Goal: Find specific page/section: Find specific page/section

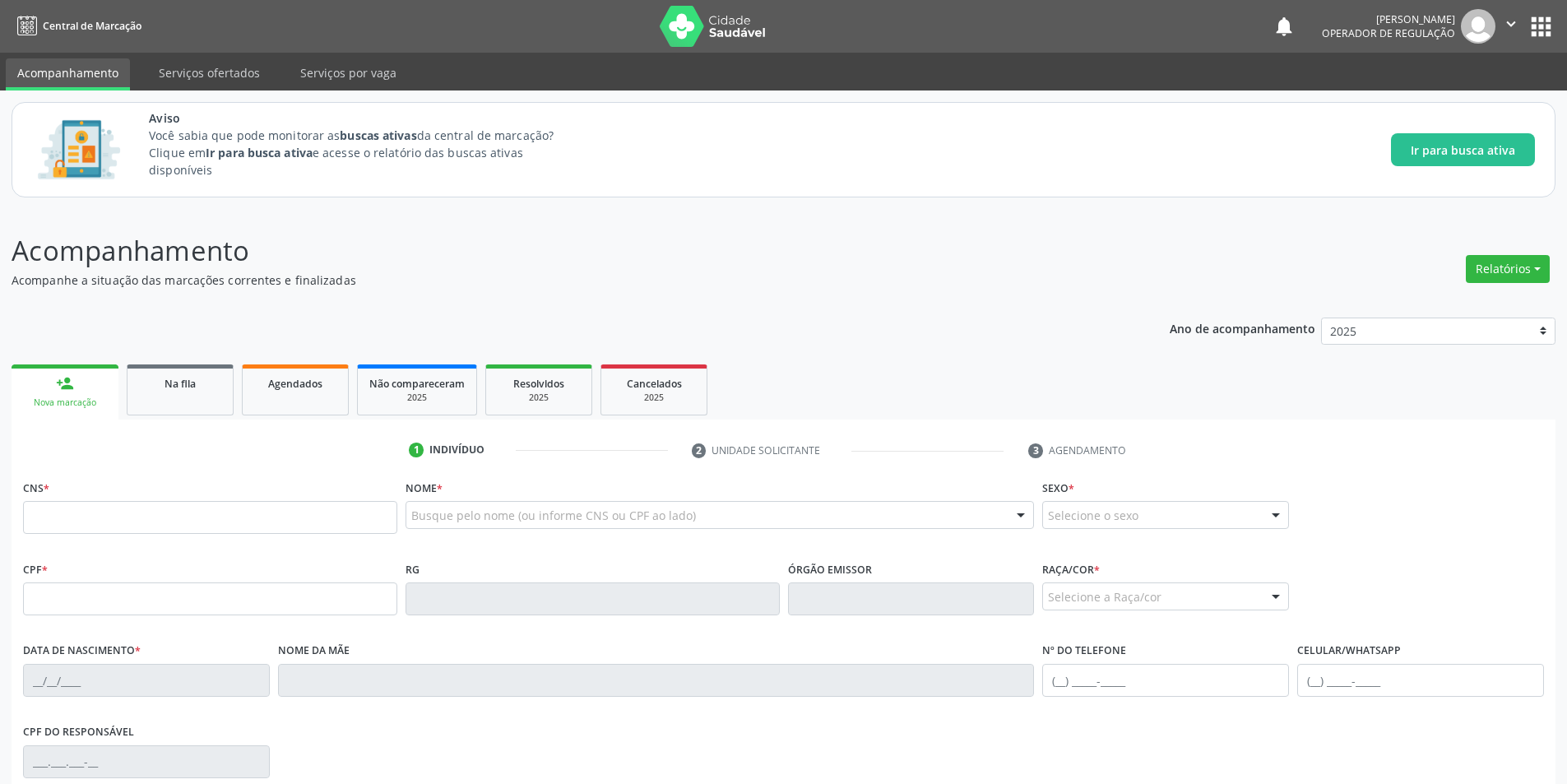
click at [499, 286] on p "Acompanhe a situação das marcações correntes e finalizadas" at bounding box center [552, 280] width 1081 height 18
click at [937, 329] on div "Ano de acompanhamento 2025 person_add Nova marcação Na fila Agendados Não compa…" at bounding box center [784, 652] width 1544 height 693
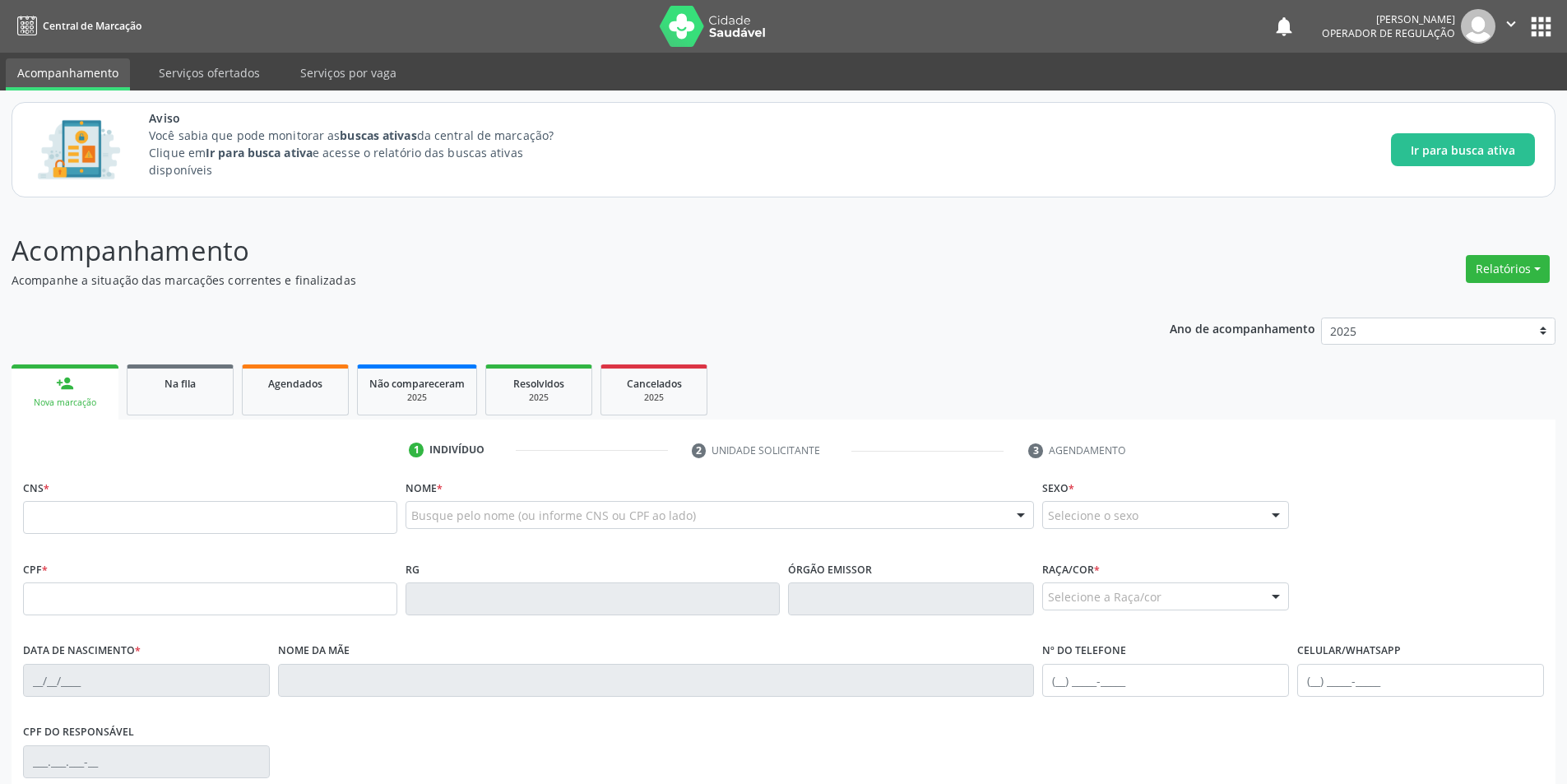
click at [937, 329] on div "Ano de acompanhamento 2025 person_add Nova marcação Na fila Agendados Não compa…" at bounding box center [784, 652] width 1544 height 693
click at [973, 334] on div "Ano de acompanhamento 2025 person_add Nova marcação Na fila Agendados Não compa…" at bounding box center [784, 652] width 1544 height 693
click at [954, 338] on div "Ano de acompanhamento 2025 person_add Nova marcação Na fila Agendados Não compa…" at bounding box center [784, 652] width 1544 height 693
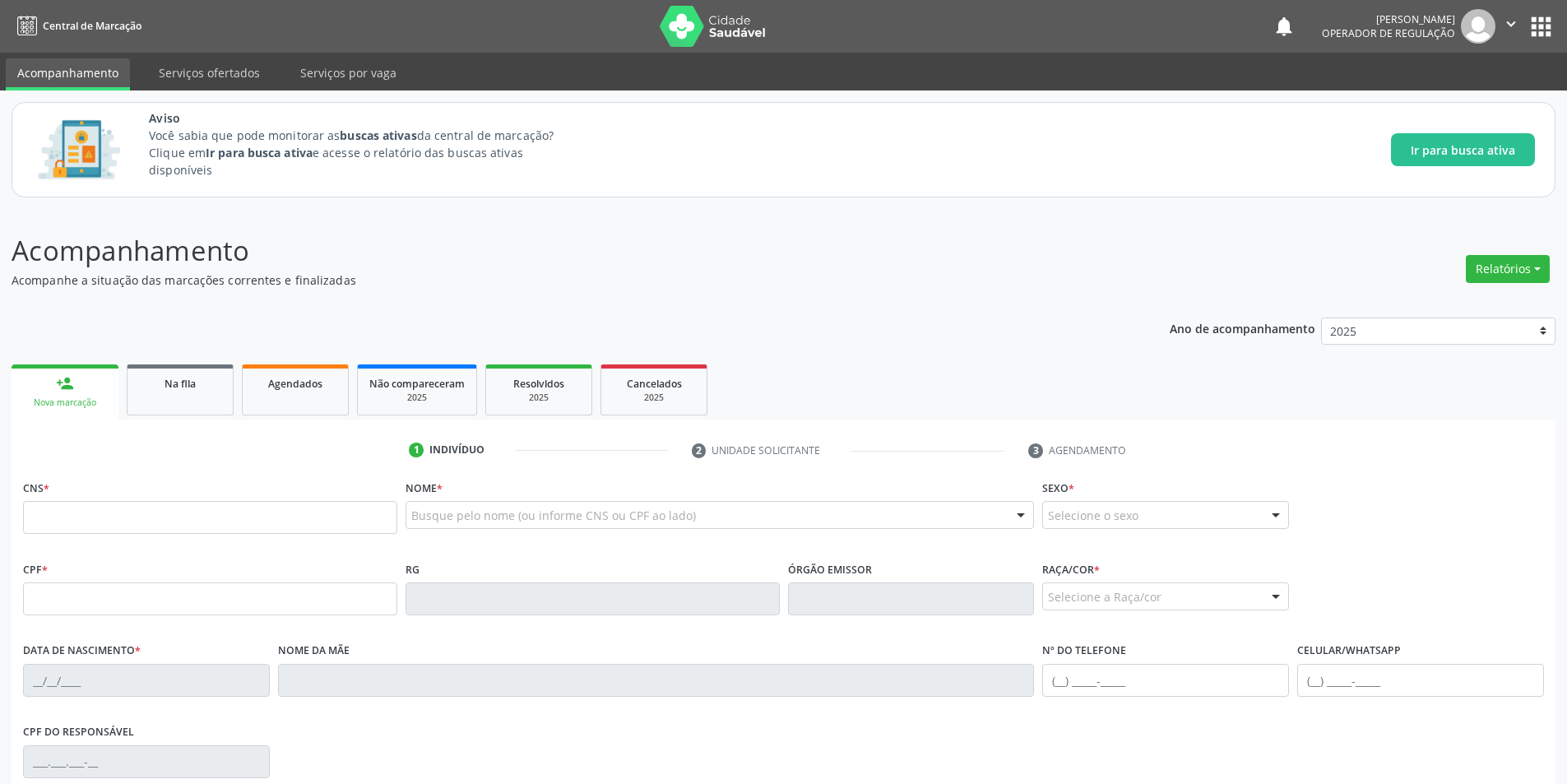
click at [906, 360] on ul "person_add Nova marcação Na fila Agendados Não compareceram 2025 Resolvidos 202…" at bounding box center [784, 390] width 1544 height 59
click at [872, 381] on ul "person_add Nova marcação Na fila Agendados Não compareceram 2025 Resolvidos 202…" at bounding box center [784, 390] width 1544 height 59
click at [1165, 381] on ul "person_add Nova marcação Na fila Agendados Não compareceram 2025 Resolvidos 202…" at bounding box center [784, 390] width 1544 height 59
click at [1148, 397] on ul "person_add Nova marcação Na fila Agendados Não compareceram 2025 Resolvidos 202…" at bounding box center [784, 390] width 1544 height 59
